Goal: Entertainment & Leisure: Consume media (video, audio)

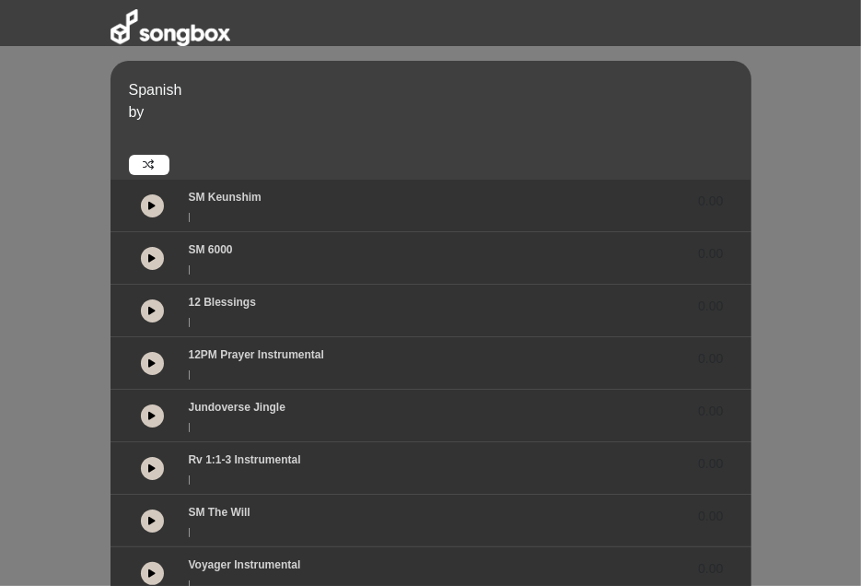
click at [39, 522] on div "Spanish by 0.00 0.00 0.00" at bounding box center [430, 540] width 861 height 958
click at [150, 205] on icon at bounding box center [151, 205] width 7 height 9
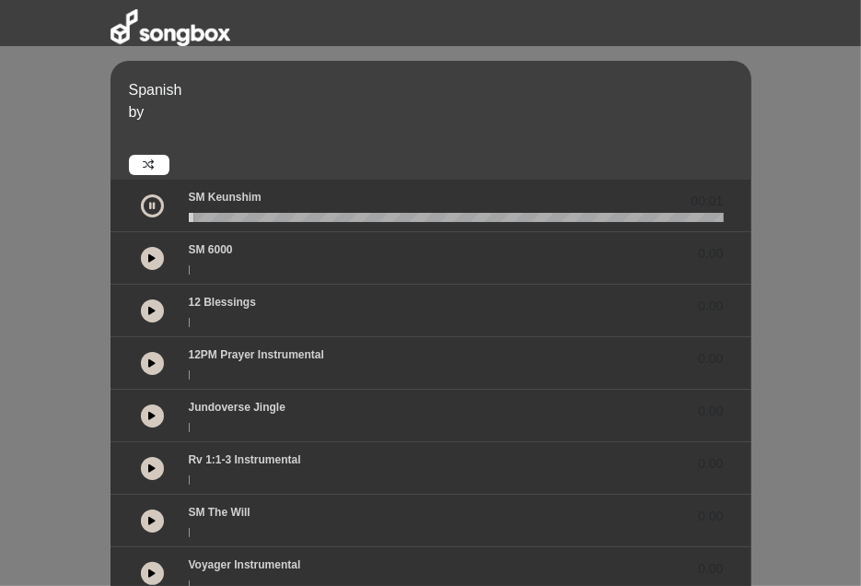
click at [150, 205] on icon at bounding box center [152, 205] width 6 height 9
click at [154, 210] on button at bounding box center [152, 205] width 23 height 23
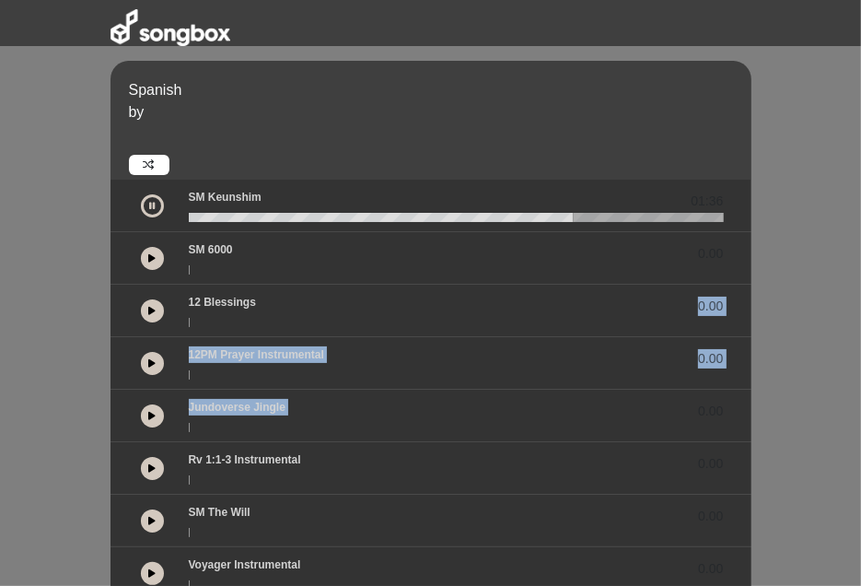
drag, startPoint x: 637, startPoint y: 389, endPoint x: 528, endPoint y: 293, distance: 145.4
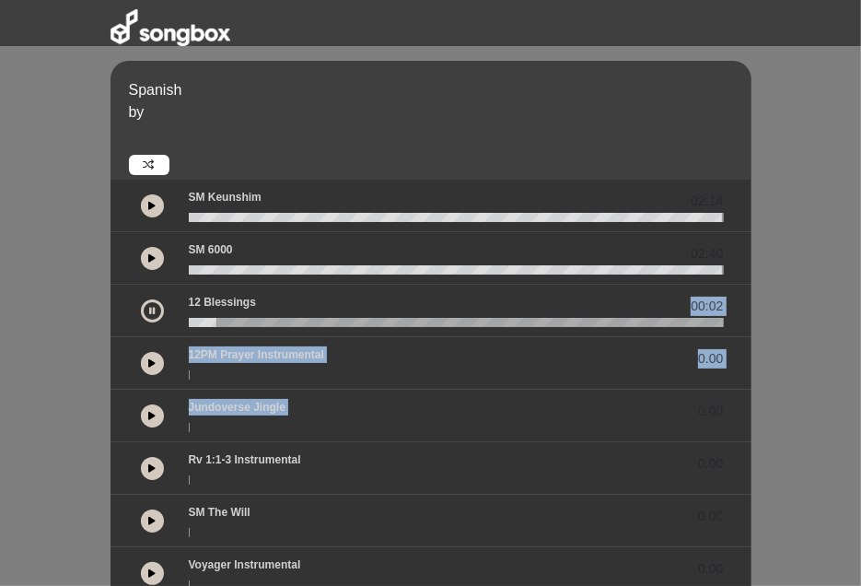
click at [157, 307] on button at bounding box center [152, 310] width 23 height 23
click at [151, 358] on icon at bounding box center [151, 362] width 7 height 9
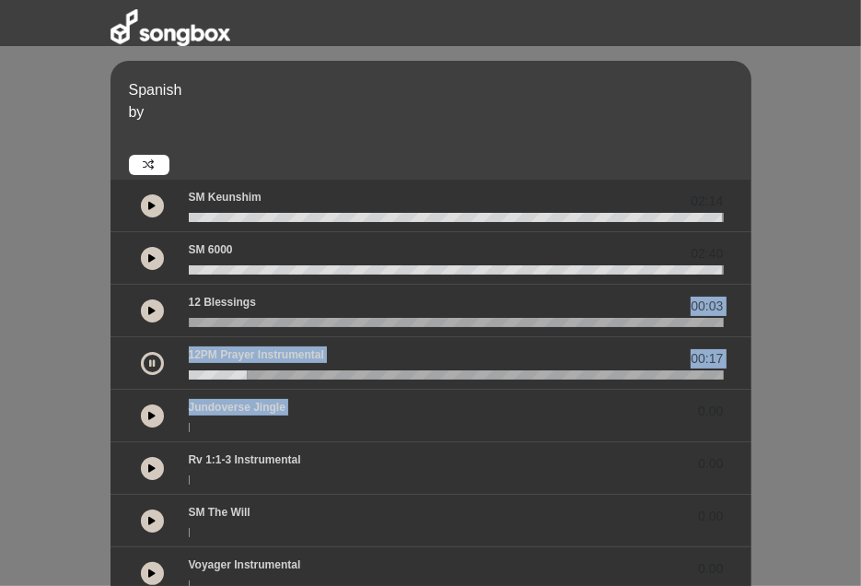
click at [152, 364] on icon at bounding box center [152, 362] width 6 height 9
click at [157, 513] on button at bounding box center [152, 520] width 23 height 23
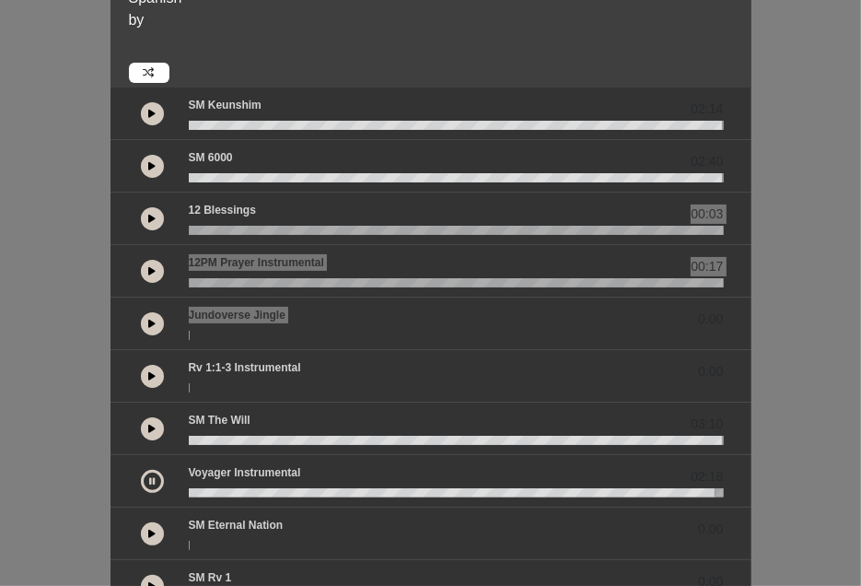
scroll to position [98, 0]
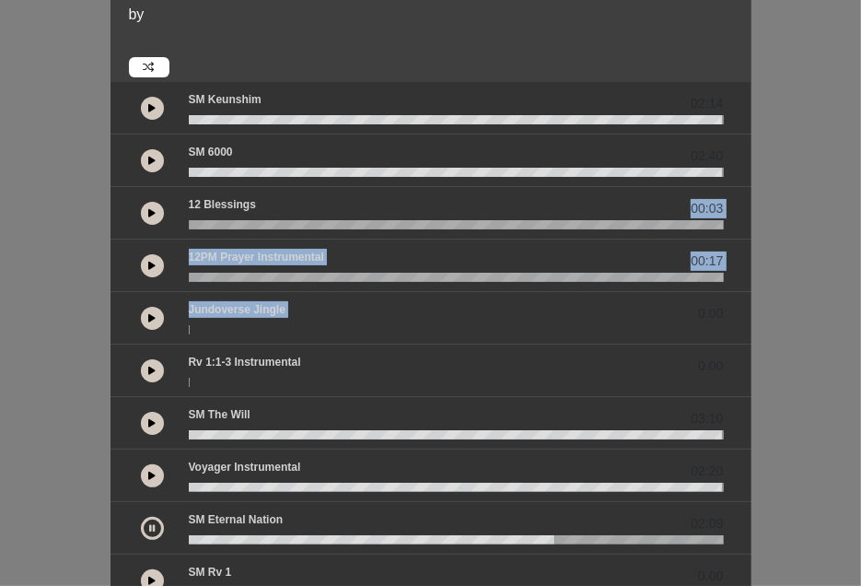
click at [156, 525] on button at bounding box center [152, 527] width 23 height 23
